Goal: Task Accomplishment & Management: Complete application form

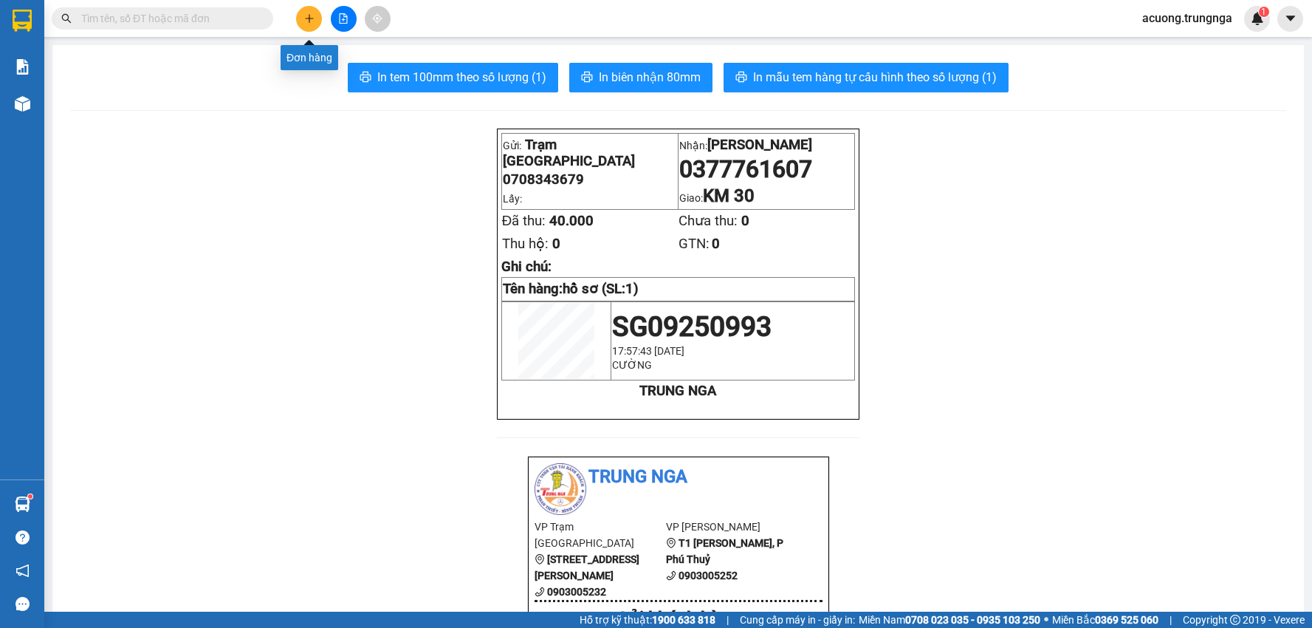
click at [313, 20] on icon "plus" at bounding box center [309, 18] width 10 height 10
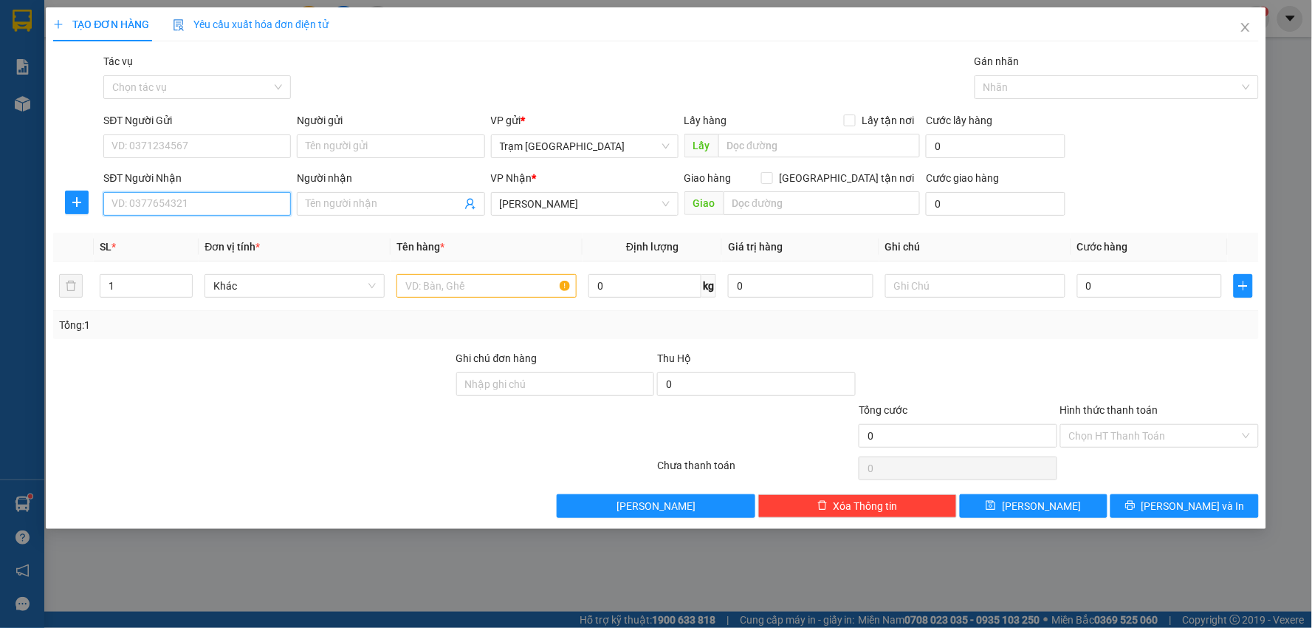
click at [209, 201] on input "SĐT Người Nhận" at bounding box center [197, 204] width 188 height 24
type input "0918172354"
click at [171, 134] on input "SĐT Người Gửi" at bounding box center [197, 146] width 188 height 24
type input "0918692727"
click at [299, 456] on div at bounding box center [354, 468] width 604 height 30
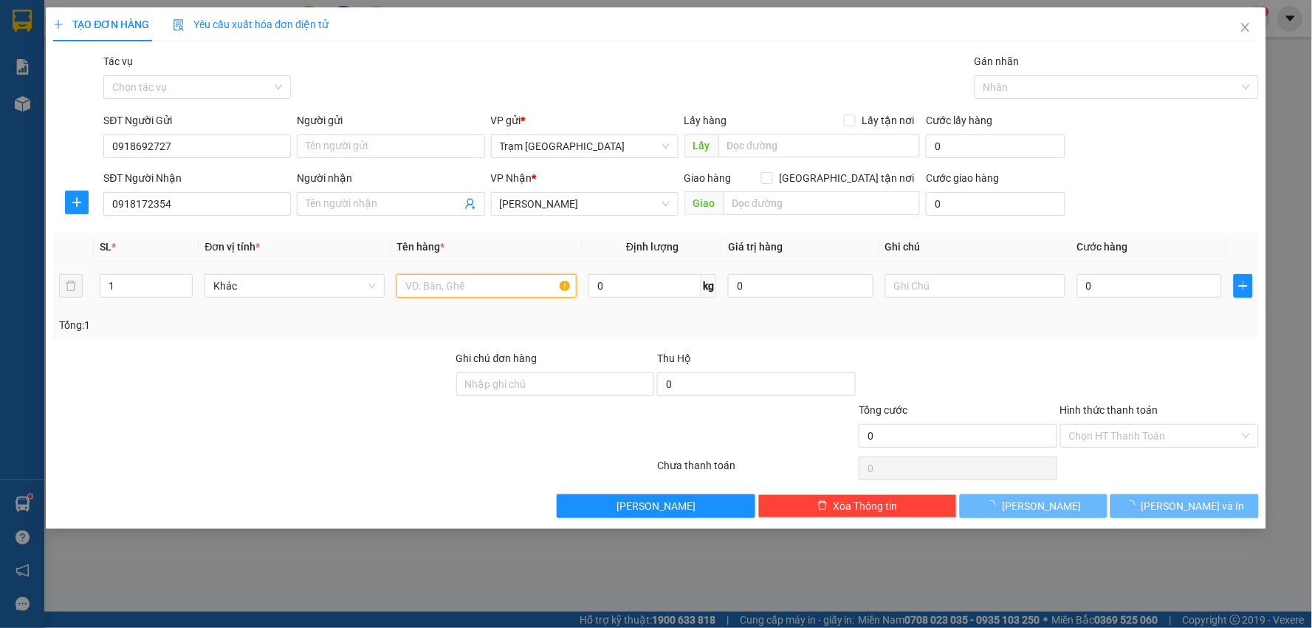
click at [500, 290] on input "text" at bounding box center [487, 286] width 180 height 24
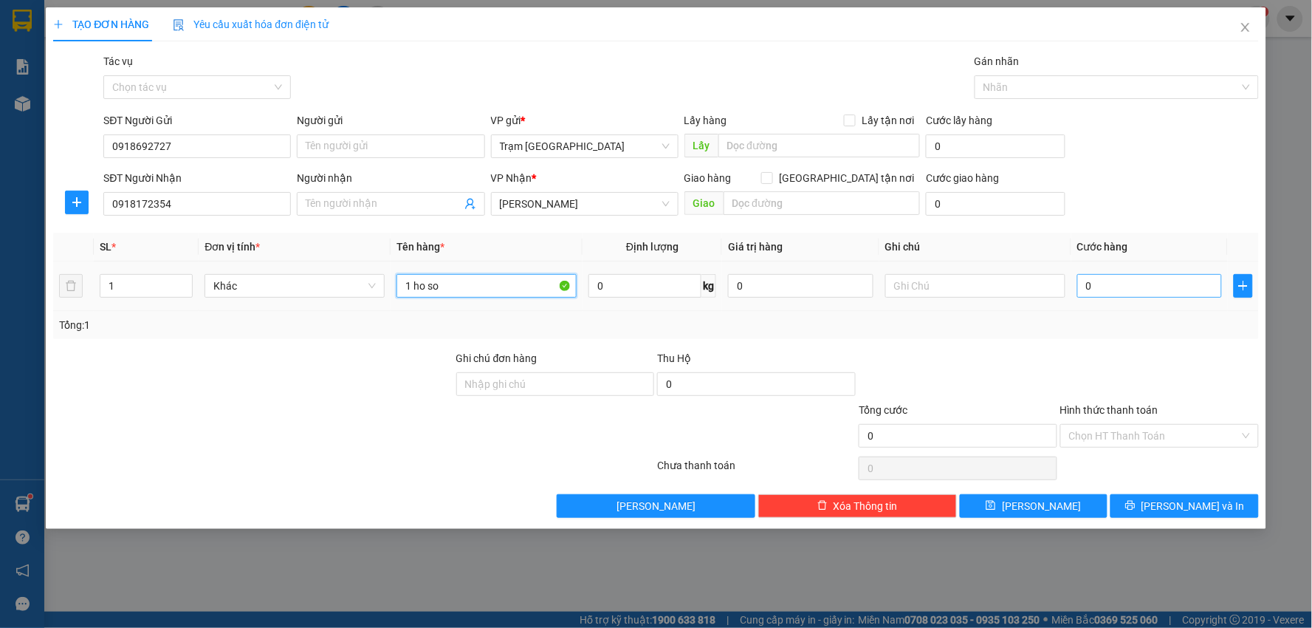
type input "1 ho so"
click at [1164, 286] on input "0" at bounding box center [1149, 286] width 145 height 24
click at [1130, 368] on div at bounding box center [1160, 376] width 202 height 52
click at [1141, 289] on input "0" at bounding box center [1149, 286] width 145 height 24
type input "003"
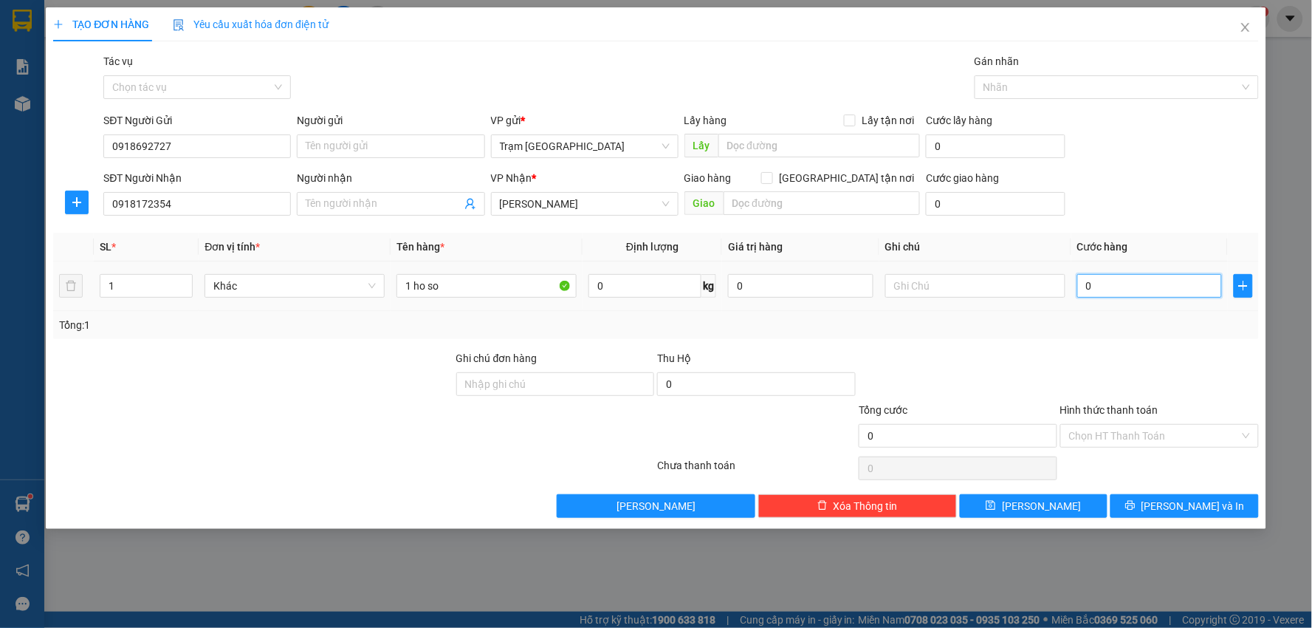
type input "3"
type input "0.030"
type input "30"
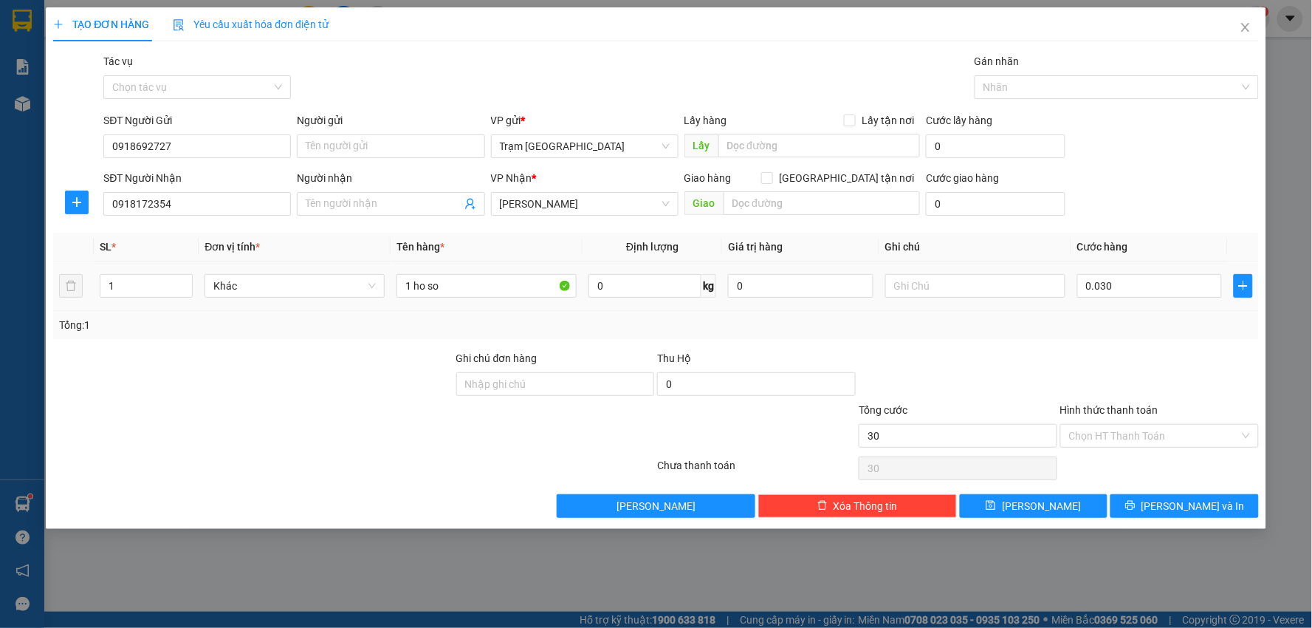
click at [1149, 351] on div at bounding box center [1160, 376] width 202 height 52
type input "30.000"
click at [1162, 431] on input "Hình thức thanh toán" at bounding box center [1154, 436] width 171 height 22
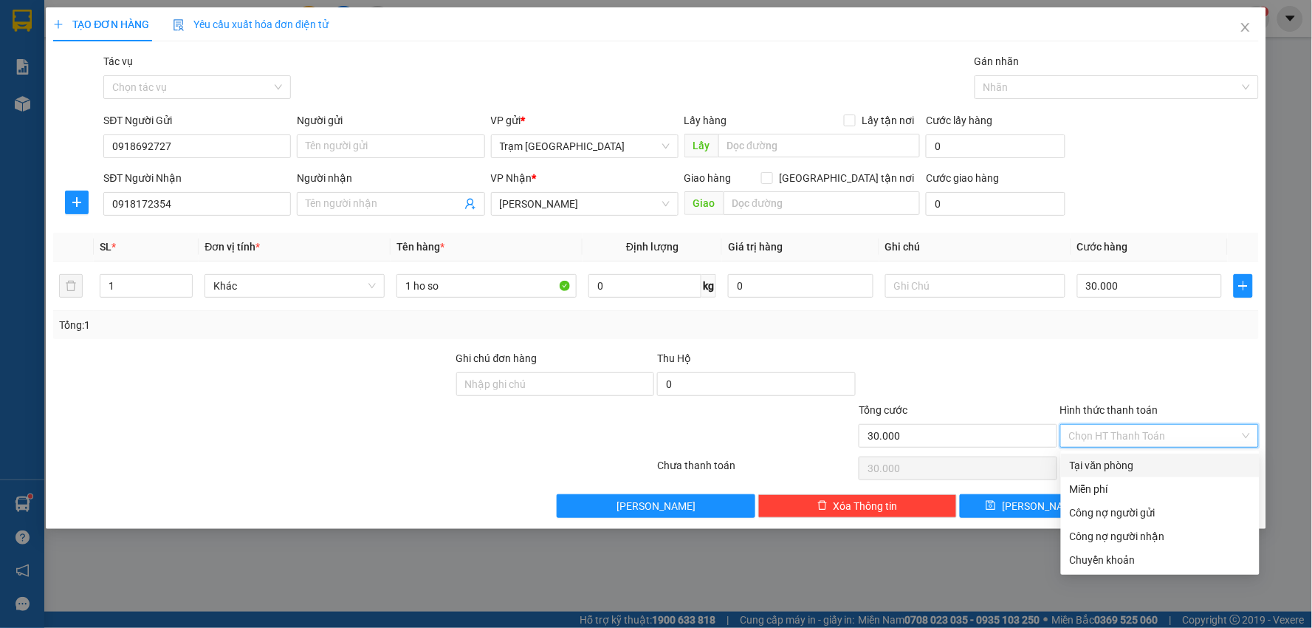
click at [1135, 461] on div "Tại văn phòng" at bounding box center [1160, 465] width 181 height 16
type input "0"
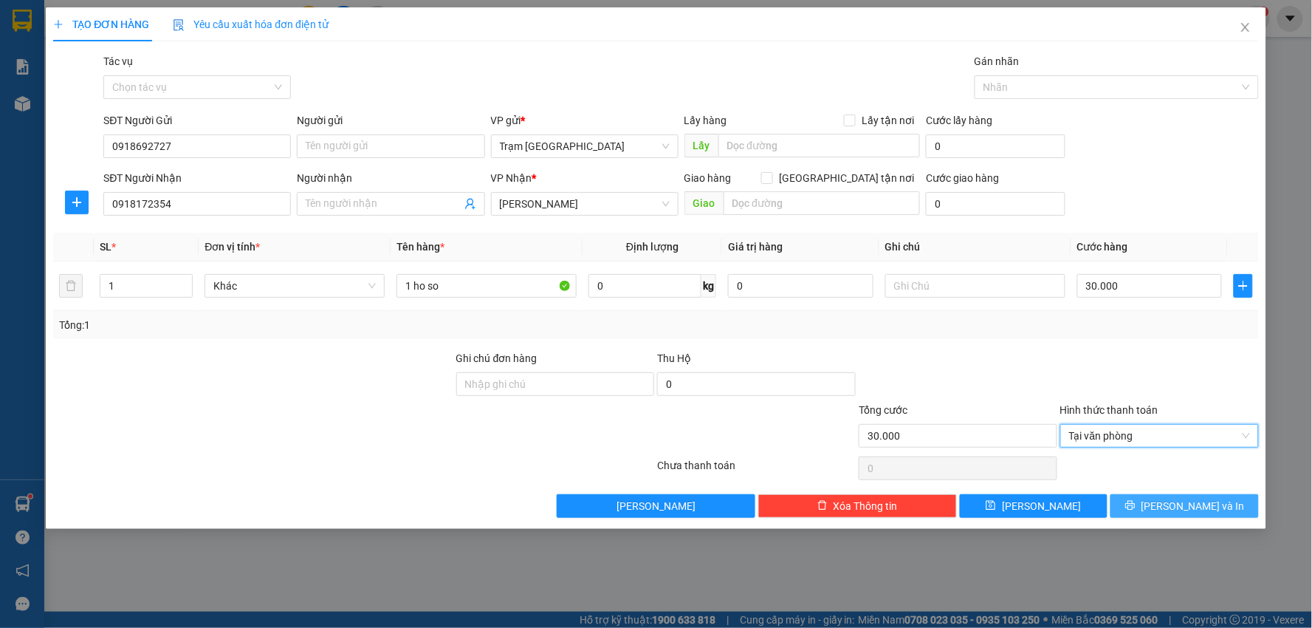
click at [1186, 505] on span "[PERSON_NAME] và In" at bounding box center [1193, 506] width 103 height 16
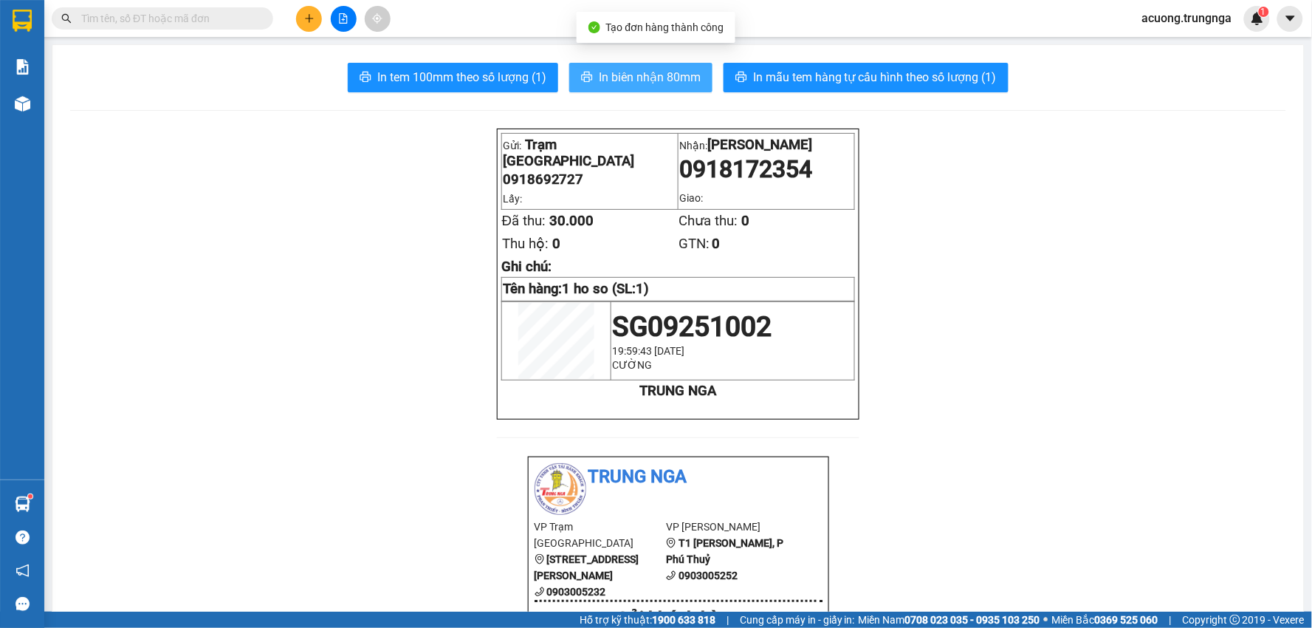
click at [661, 77] on span "In biên nhận 80mm" at bounding box center [650, 77] width 102 height 18
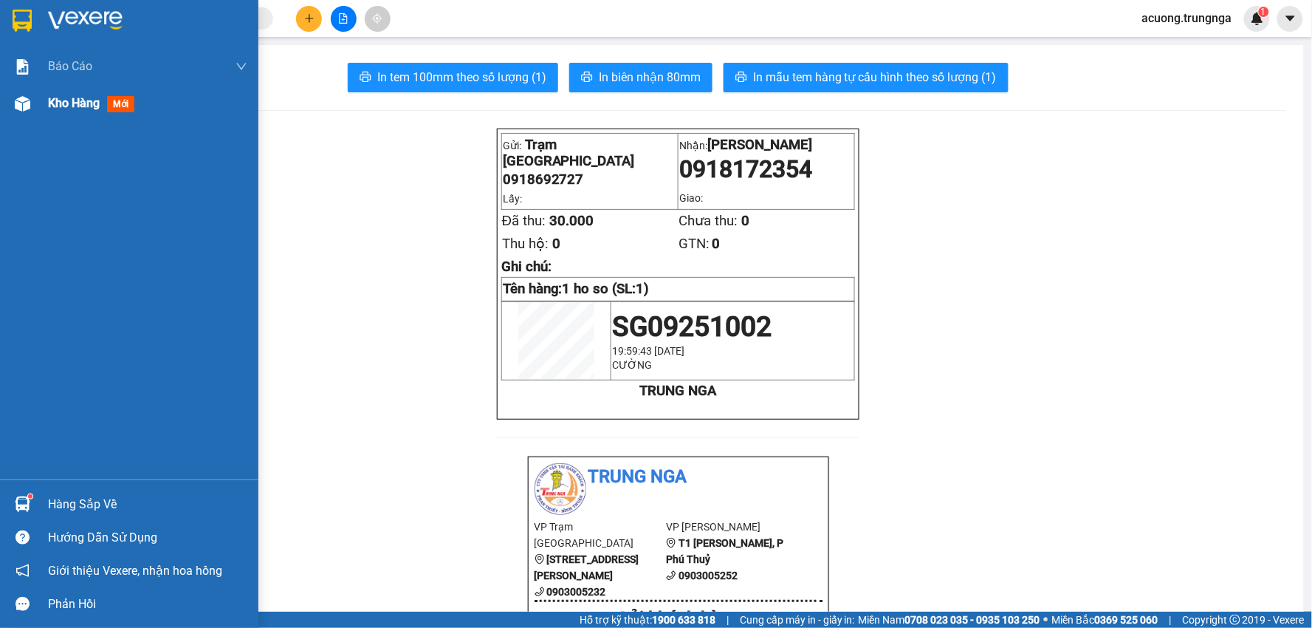
click at [79, 113] on div "Kho hàng mới" at bounding box center [147, 103] width 199 height 37
